Goal: Transaction & Acquisition: Purchase product/service

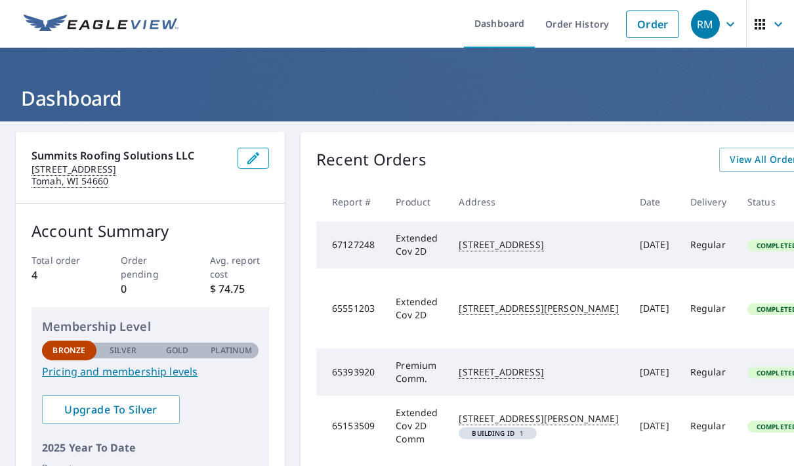
click at [648, 30] on link "Order" at bounding box center [652, 25] width 53 height 28
click at [651, 25] on link "Order" at bounding box center [652, 25] width 53 height 28
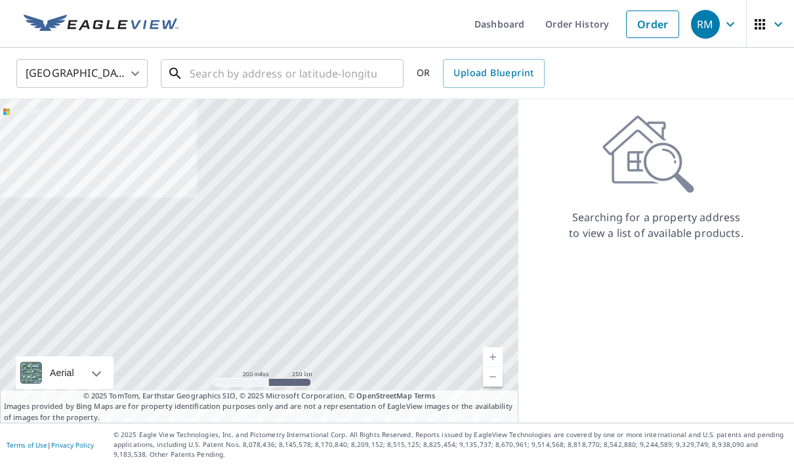
click at [305, 64] on input "text" at bounding box center [283, 73] width 187 height 37
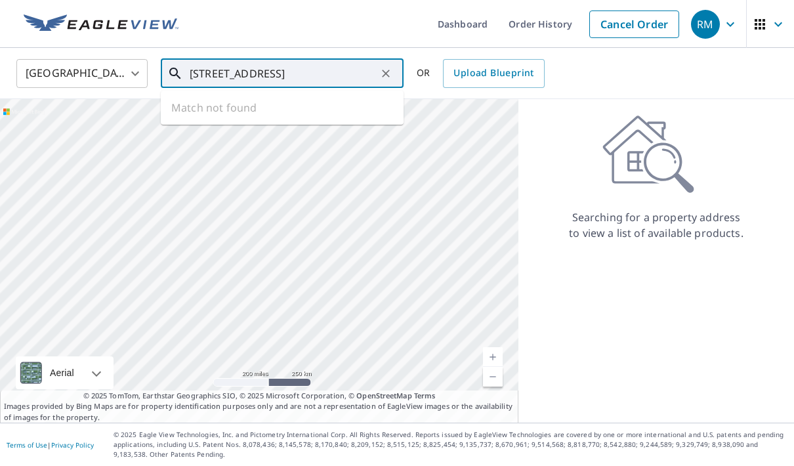
click at [234, 66] on input "[STREET_ADDRESS]" at bounding box center [283, 73] width 187 height 37
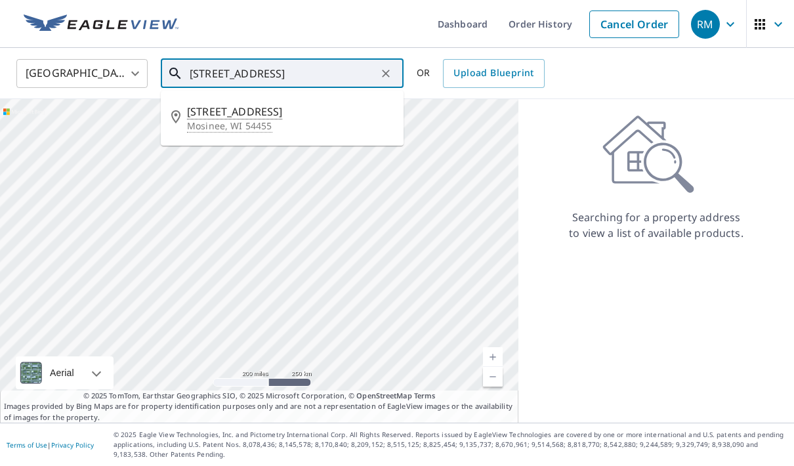
click at [278, 111] on span "[STREET_ADDRESS]" at bounding box center [290, 112] width 206 height 16
type input "[STREET_ADDRESS]"
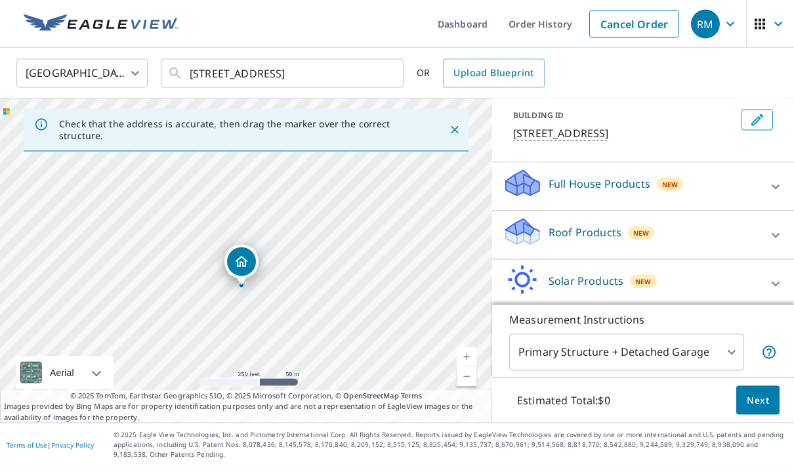
scroll to position [53, 0]
click at [772, 228] on icon at bounding box center [776, 236] width 16 height 16
click at [511, 265] on input "Premium $32.75 - $87" at bounding box center [513, 273] width 20 height 16
checkbox input "true"
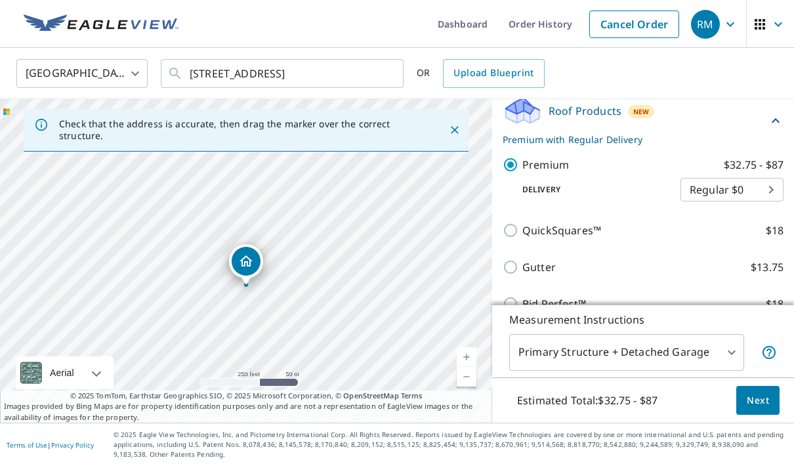
scroll to position [193, 0]
click at [762, 399] on span "Next" at bounding box center [758, 401] width 22 height 16
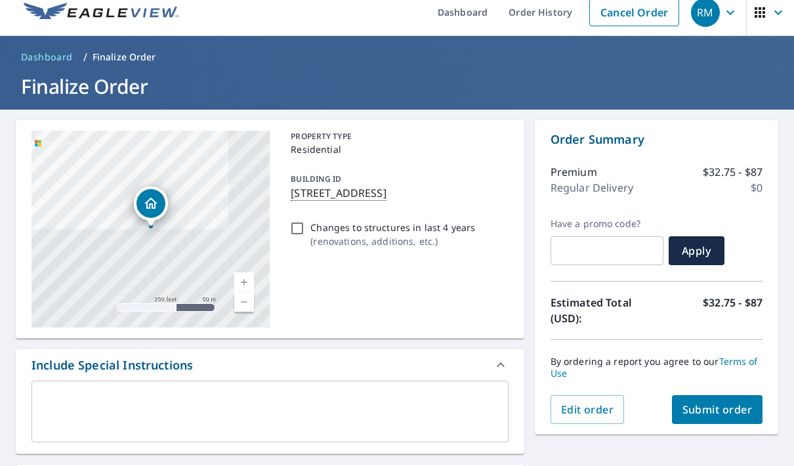
scroll to position [60, 0]
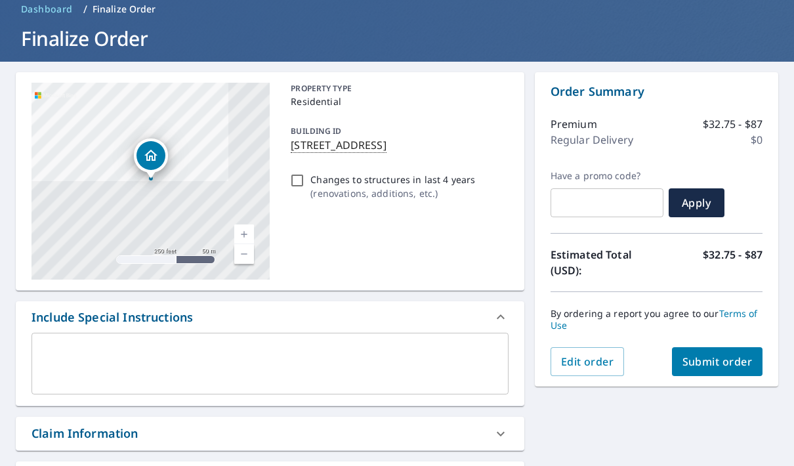
click at [703, 370] on button "Submit order" at bounding box center [717, 361] width 91 height 29
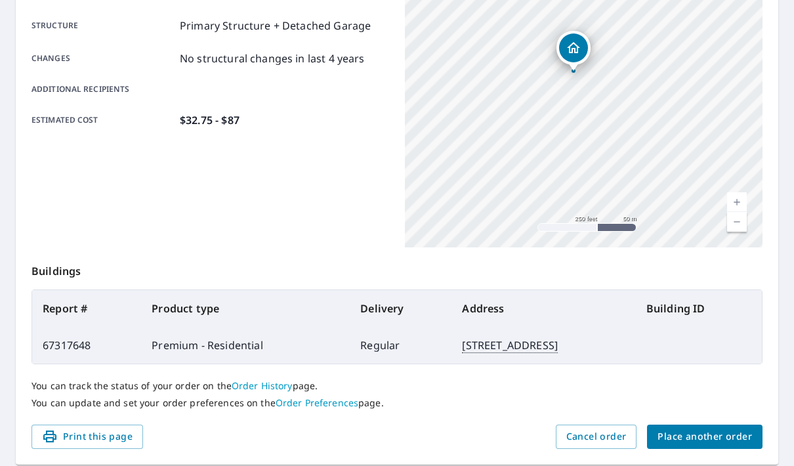
scroll to position [263, 0]
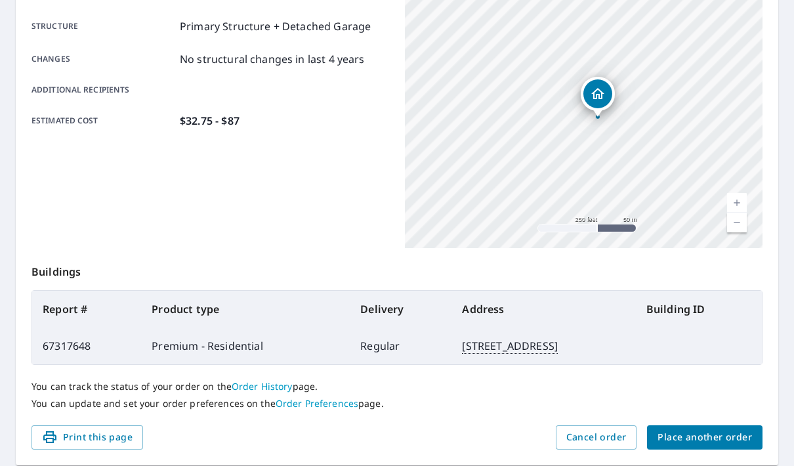
click at [739, 198] on link "Current Level 17, Zoom In" at bounding box center [737, 203] width 20 height 20
click at [739, 204] on link "Current Level 18, Zoom In" at bounding box center [737, 203] width 20 height 20
